Goal: Transaction & Acquisition: Purchase product/service

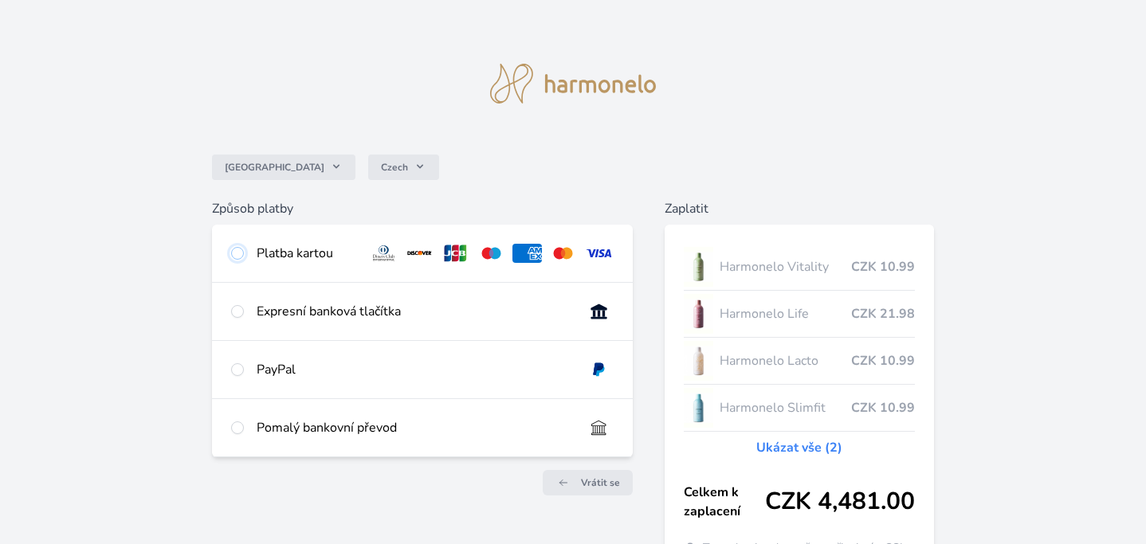
click at [237, 249] on input "radio" at bounding box center [237, 253] width 13 height 13
radio input "true"
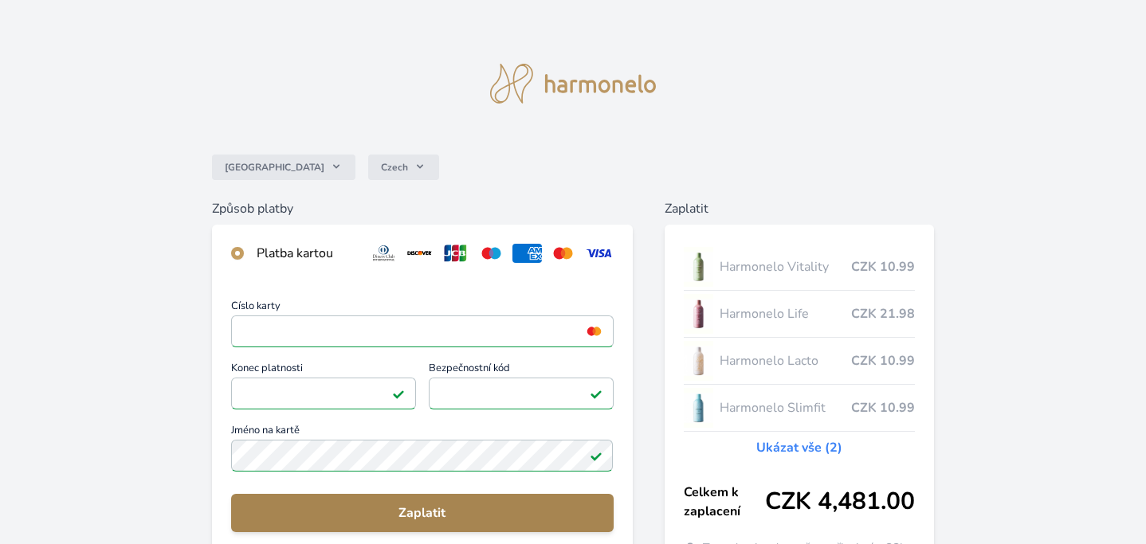
click at [414, 512] on span "Zaplatit" at bounding box center [422, 513] width 356 height 19
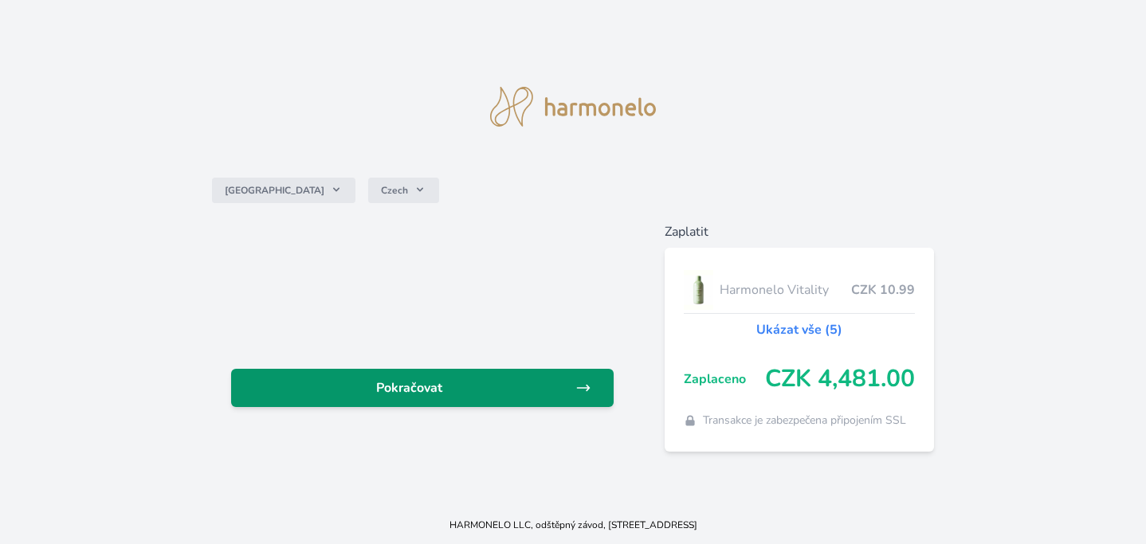
click at [404, 381] on span "Pokračovat" at bounding box center [409, 387] width 331 height 19
